Goal: Navigation & Orientation: Find specific page/section

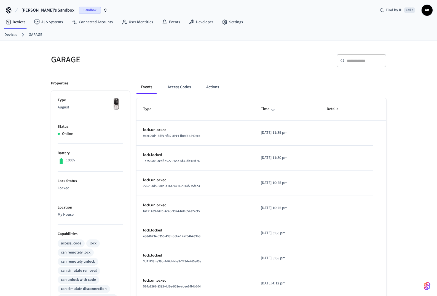
click at [35, 36] on link "GARAGE" at bounding box center [35, 35] width 13 height 6
click at [14, 36] on link "Devices" at bounding box center [10, 35] width 13 height 6
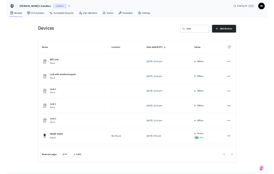
scroll to position [77, 0]
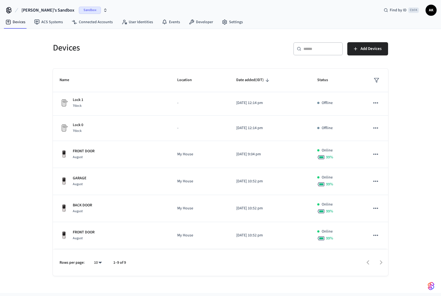
click at [380, 261] on div at bounding box center [259, 262] width 256 height 13
click at [85, 182] on div "August" at bounding box center [80, 184] width 14 height 6
